Goal: Transaction & Acquisition: Purchase product/service

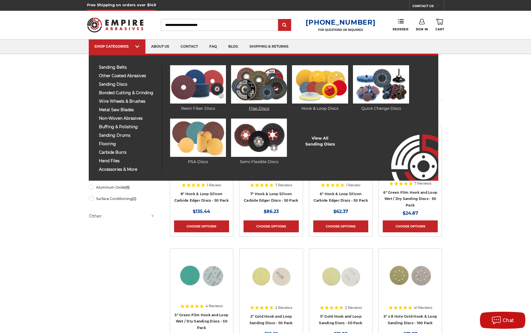
click at [266, 85] on img at bounding box center [259, 84] width 56 height 38
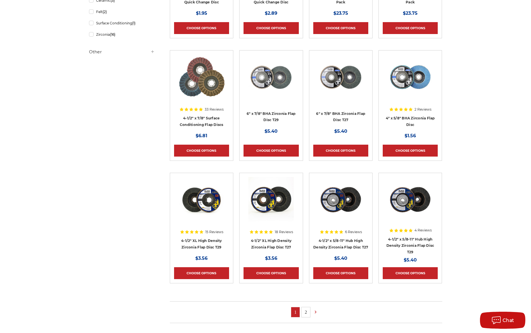
scroll to position [199, 0]
click at [303, 311] on link "2" at bounding box center [306, 312] width 9 height 10
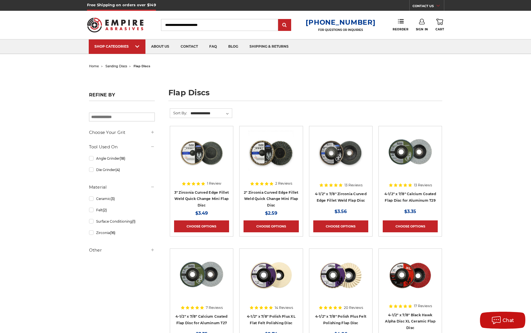
click at [261, 150] on img at bounding box center [271, 152] width 45 height 45
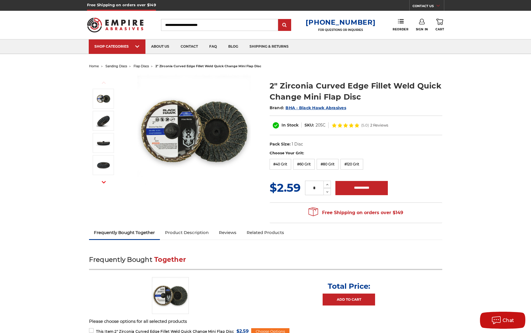
click at [180, 133] on img at bounding box center [194, 130] width 113 height 113
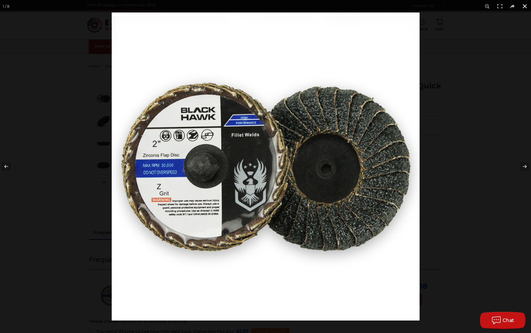
click at [524, 4] on button at bounding box center [525, 6] width 12 height 12
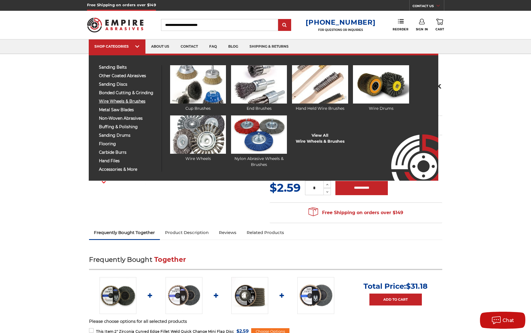
click at [124, 101] on span "wire wheels & brushes" at bounding box center [128, 101] width 59 height 4
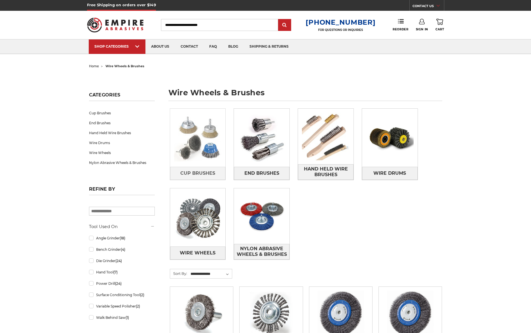
click at [209, 143] on img at bounding box center [198, 138] width 56 height 56
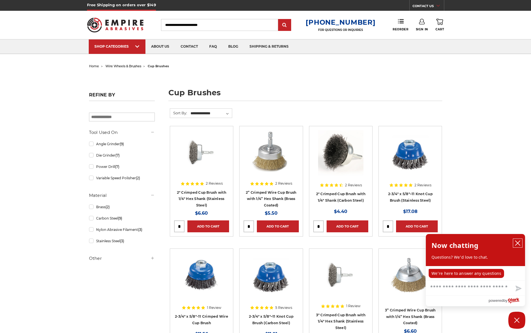
click at [520, 241] on icon "close chatbox" at bounding box center [518, 243] width 6 height 6
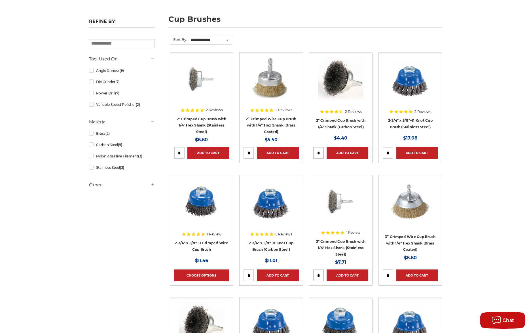
scroll to position [85, 0]
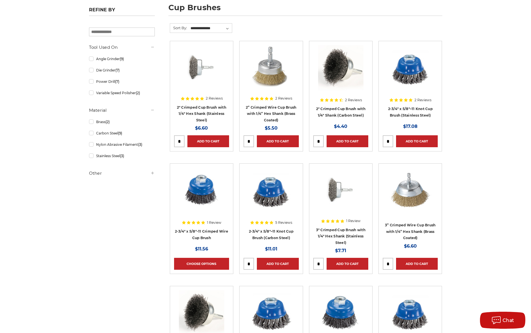
click at [202, 72] on img at bounding box center [201, 67] width 45 height 45
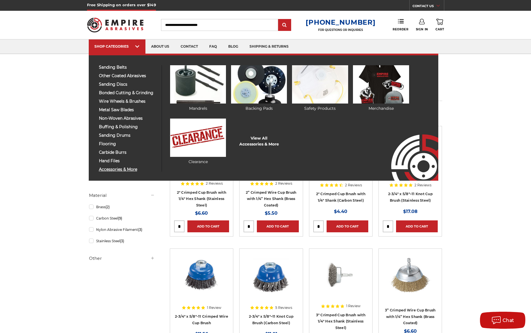
click at [116, 171] on span "accessories & more" at bounding box center [128, 169] width 59 height 4
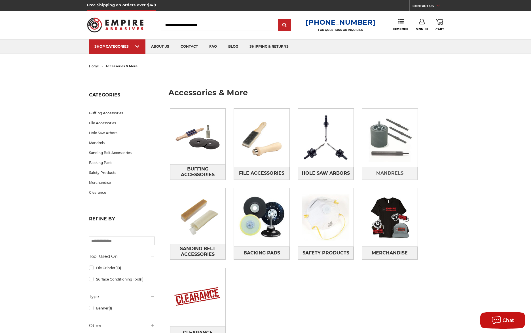
click at [399, 131] on img at bounding box center [390, 138] width 56 height 56
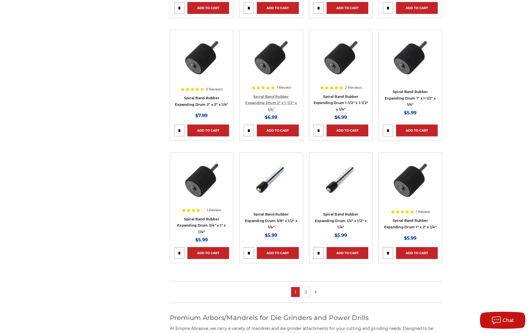
scroll to position [284, 0]
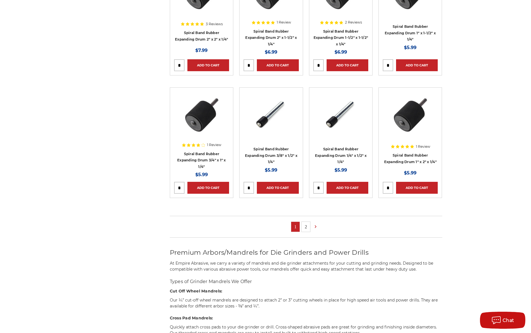
click at [306, 230] on link "2" at bounding box center [306, 227] width 9 height 10
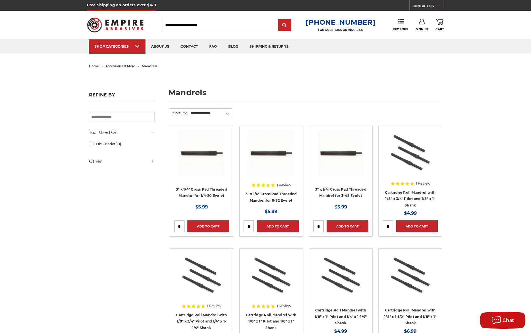
click at [128, 30] on img at bounding box center [115, 25] width 57 height 22
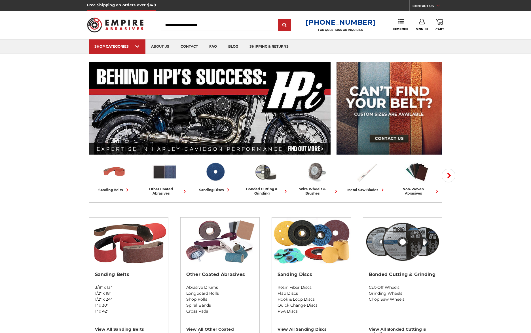
click at [163, 45] on link "about us" at bounding box center [161, 46] width 30 height 14
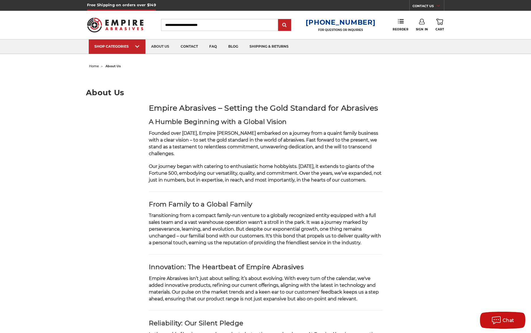
click at [111, 22] on img at bounding box center [115, 25] width 57 height 22
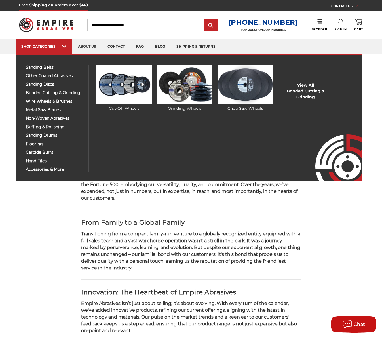
click at [114, 90] on img at bounding box center [124, 84] width 56 height 38
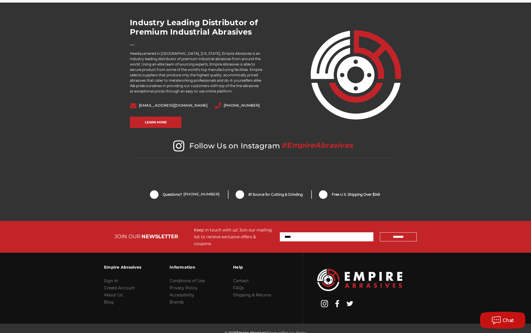
scroll to position [1122, 0]
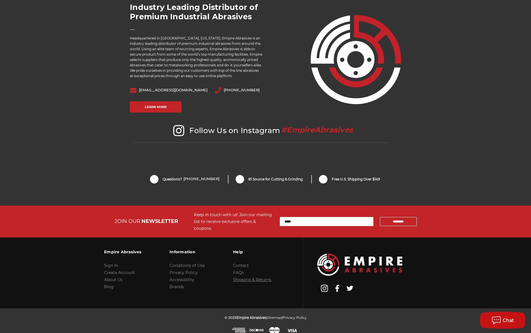
click at [242, 277] on link "Shipping & Returns" at bounding box center [252, 279] width 38 height 5
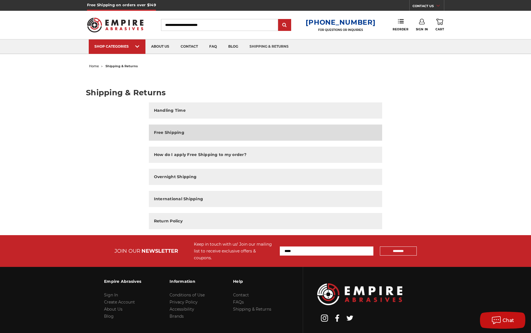
click at [179, 132] on h2 "Free Shipping" at bounding box center [169, 133] width 30 height 6
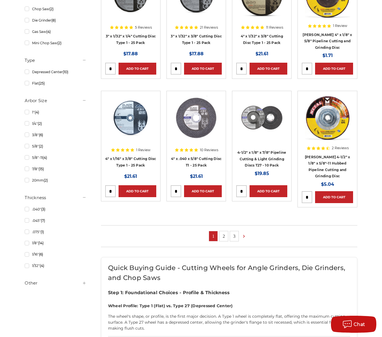
scroll to position [284, 0]
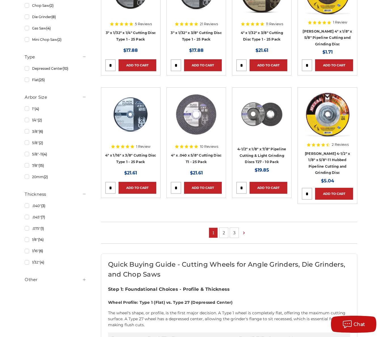
click at [226, 229] on link "2" at bounding box center [224, 233] width 9 height 10
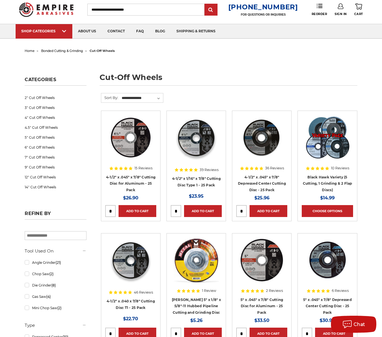
scroll to position [28, 0]
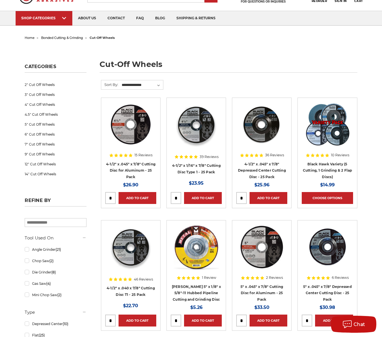
click at [263, 135] on img at bounding box center [261, 124] width 45 height 45
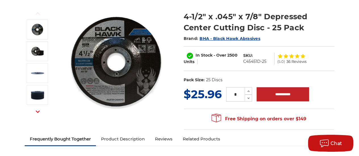
scroll to position [85, 0]
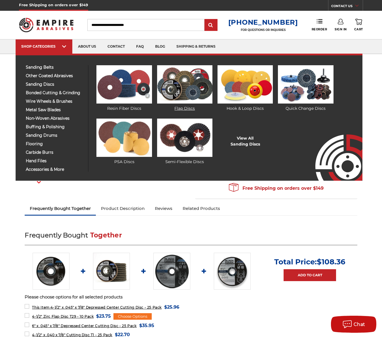
click at [194, 93] on img at bounding box center [185, 84] width 56 height 38
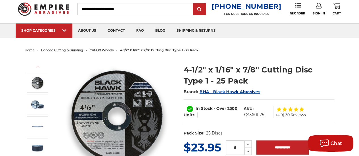
scroll to position [28, 0]
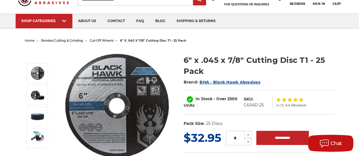
scroll to position [28, 0]
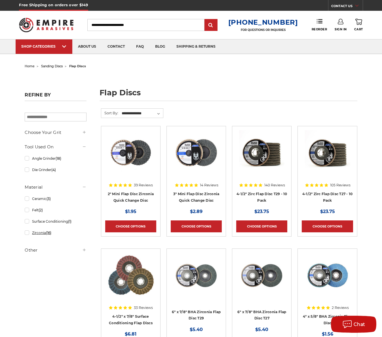
click at [27, 235] on link "Zirconia (16)" at bounding box center [56, 233] width 62 height 10
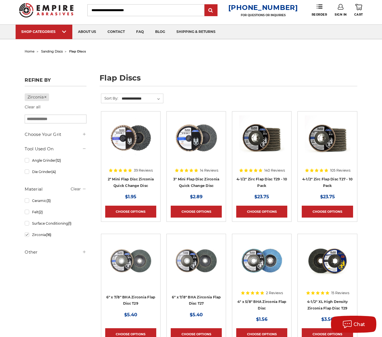
scroll to position [28, 0]
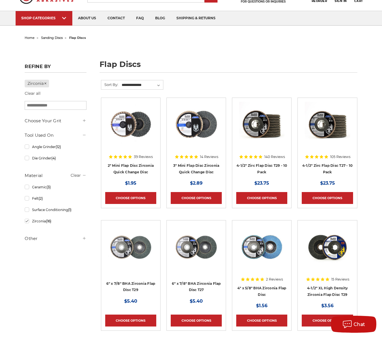
click at [319, 128] on img at bounding box center [327, 124] width 45 height 45
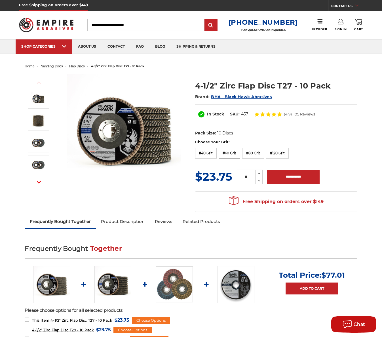
click at [232, 153] on label "#60 Grit" at bounding box center [230, 153] width 22 height 11
